Goal: Information Seeking & Learning: Understand process/instructions

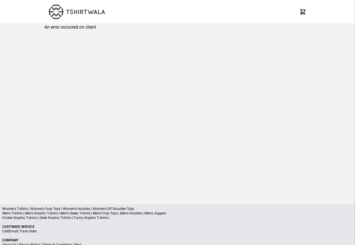
click at [87, 28] on p "An error occurred on client" at bounding box center [177, 27] width 267 height 7
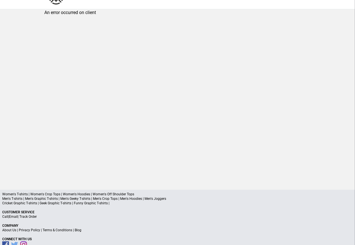
scroll to position [27, 0]
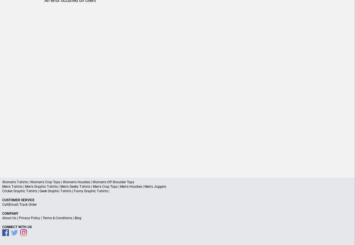
click at [87, 219] on p "About Us | Privacy Policy | Terms & Conditions | Blog" at bounding box center [177, 218] width 351 height 4
click at [86, 219] on p "About Us | Privacy Policy | Terms & Conditions | Blog" at bounding box center [177, 218] width 351 height 4
click at [84, 219] on p "About Us | Privacy Policy | Terms & Conditions | Blog" at bounding box center [177, 218] width 351 height 4
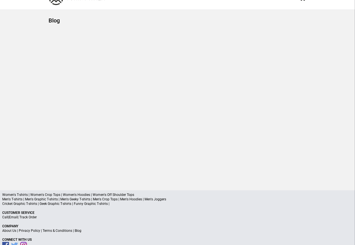
scroll to position [27, 0]
